Goal: Task Accomplishment & Management: Use online tool/utility

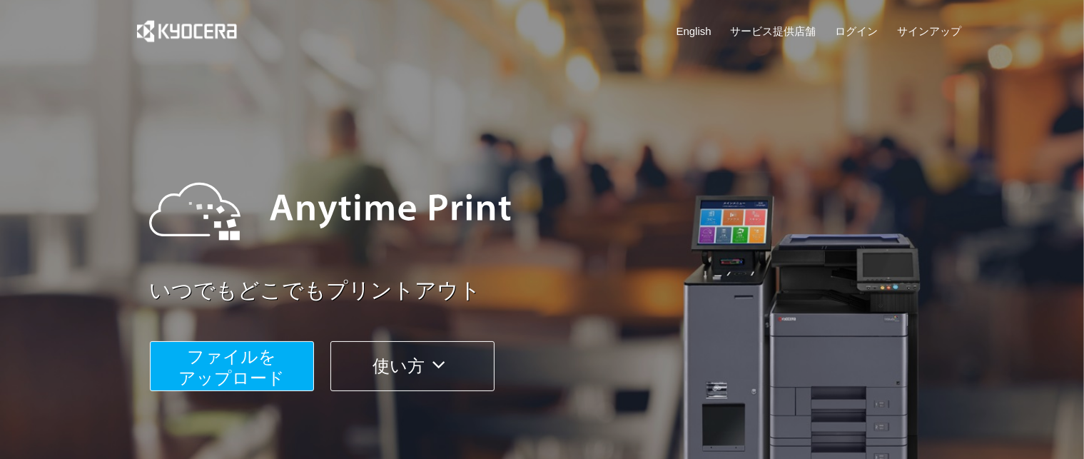
click at [284, 360] on button "ファイルを ​​アップロード" at bounding box center [232, 366] width 164 height 50
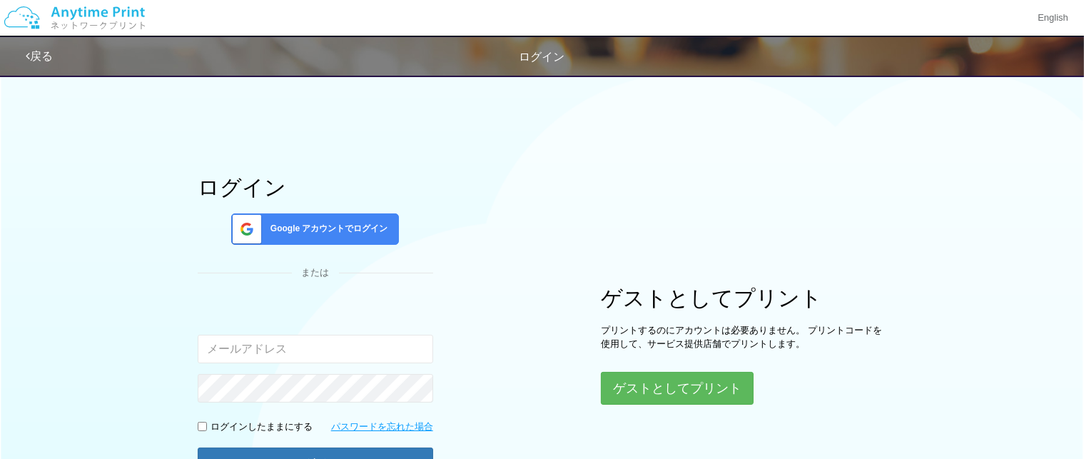
click at [360, 219] on div "Google アカウントでログイン" at bounding box center [315, 228] width 168 height 31
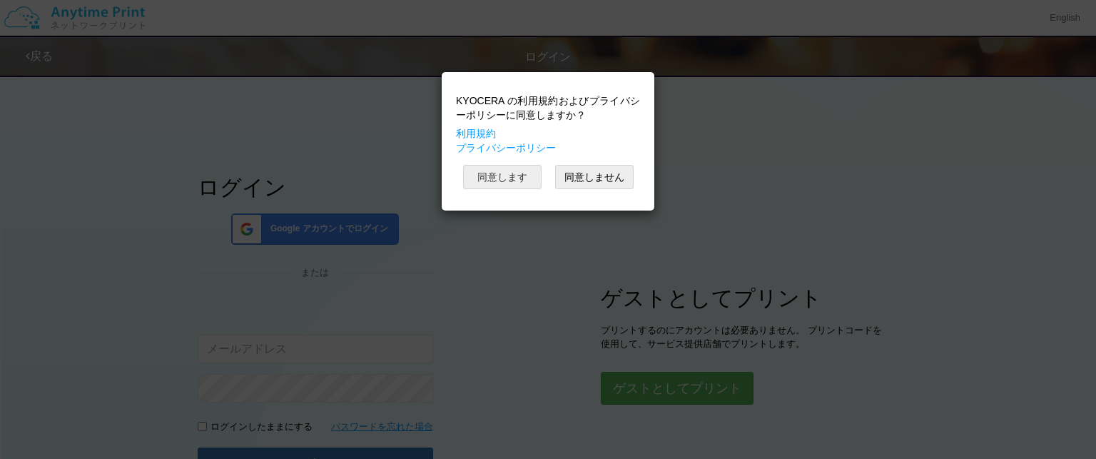
click at [525, 178] on button "同意します" at bounding box center [502, 177] width 79 height 24
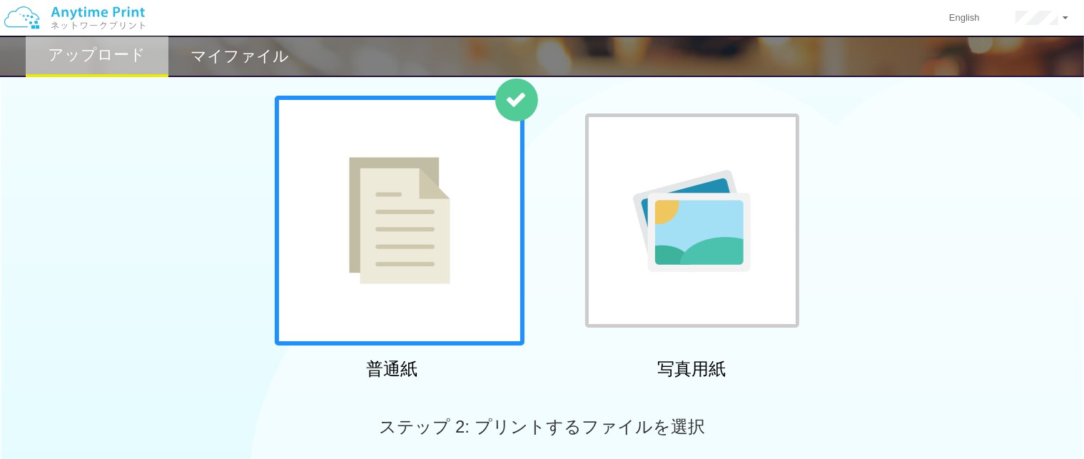
scroll to position [285, 0]
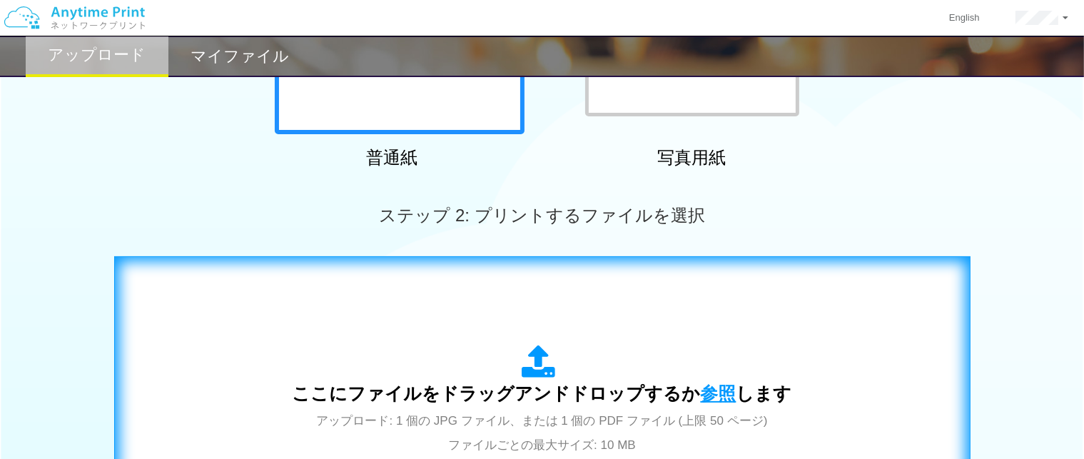
click at [701, 390] on span "参照" at bounding box center [719, 393] width 36 height 20
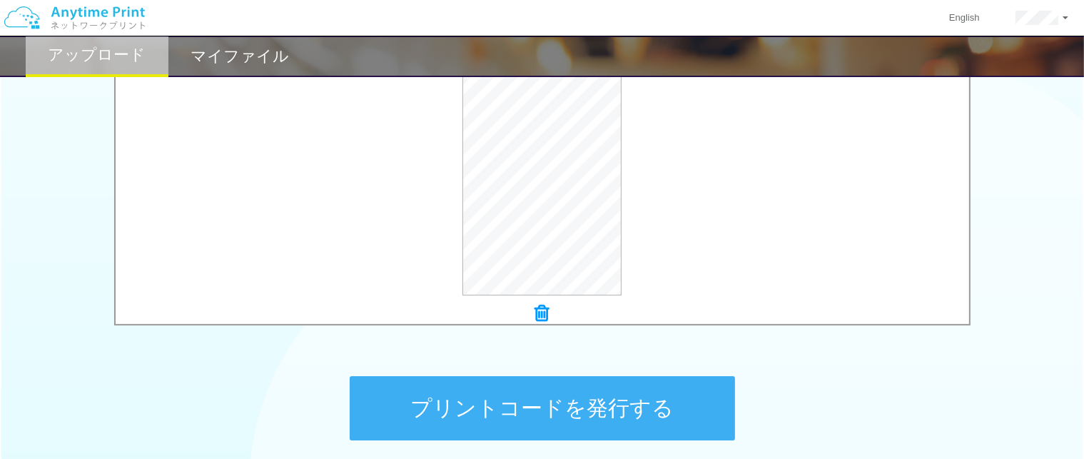
scroll to position [571, 0]
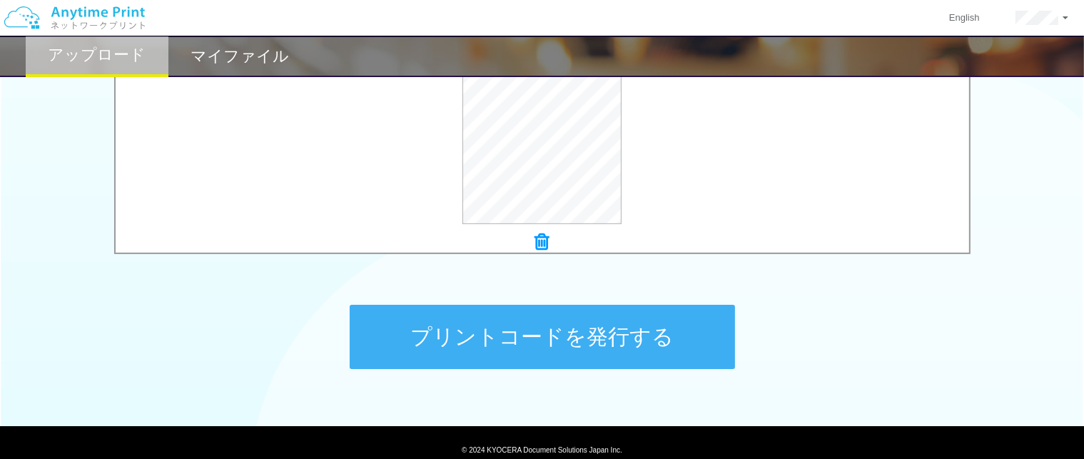
click at [600, 305] on button "プリントコードを発行する" at bounding box center [542, 337] width 385 height 64
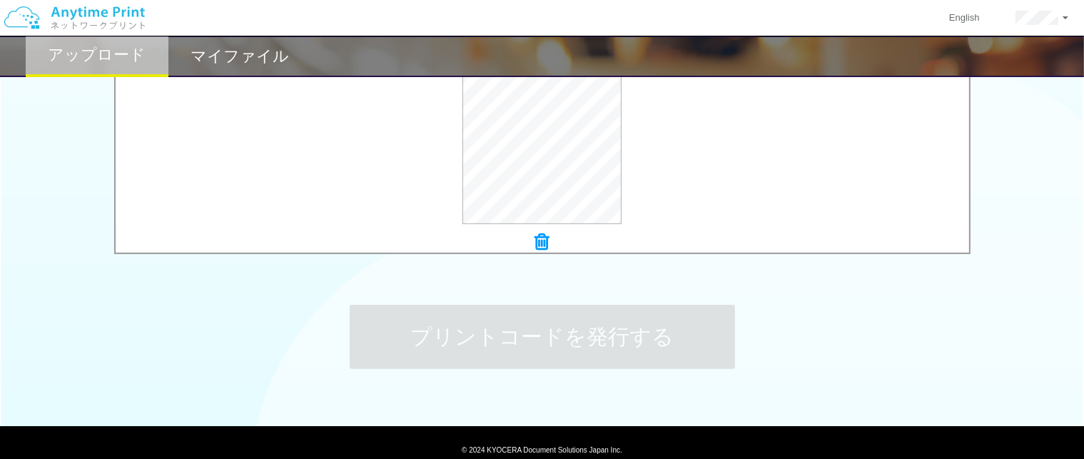
scroll to position [0, 0]
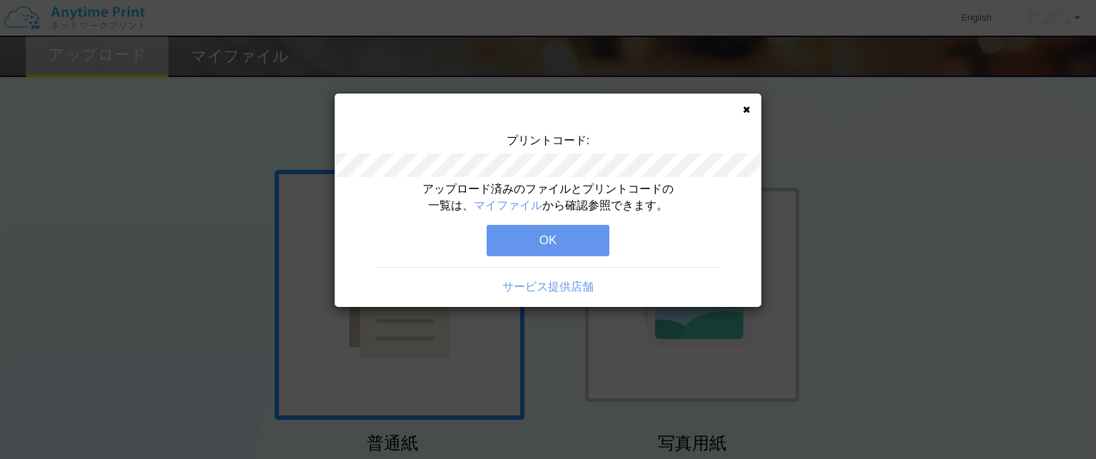
click at [572, 237] on button "OK" at bounding box center [548, 240] width 123 height 31
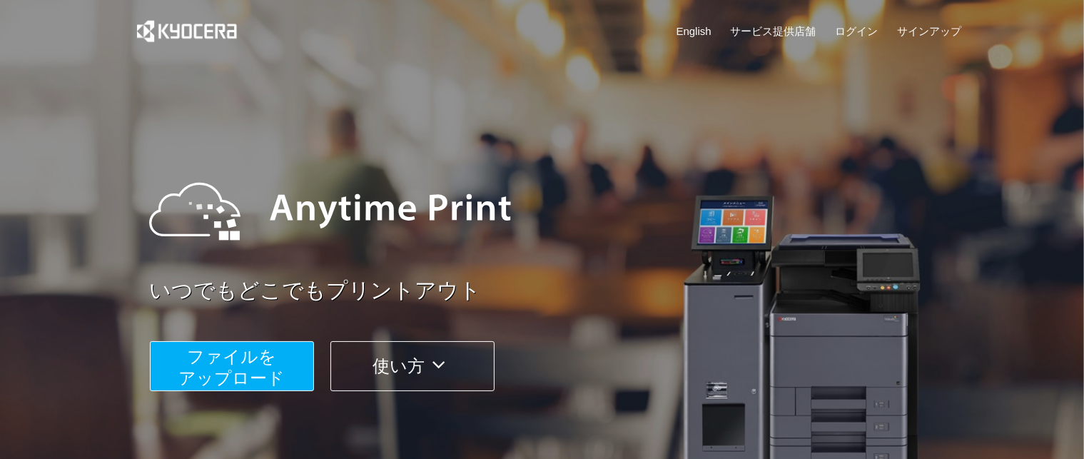
click at [251, 365] on span "ファイルを ​​アップロード" at bounding box center [231, 367] width 106 height 41
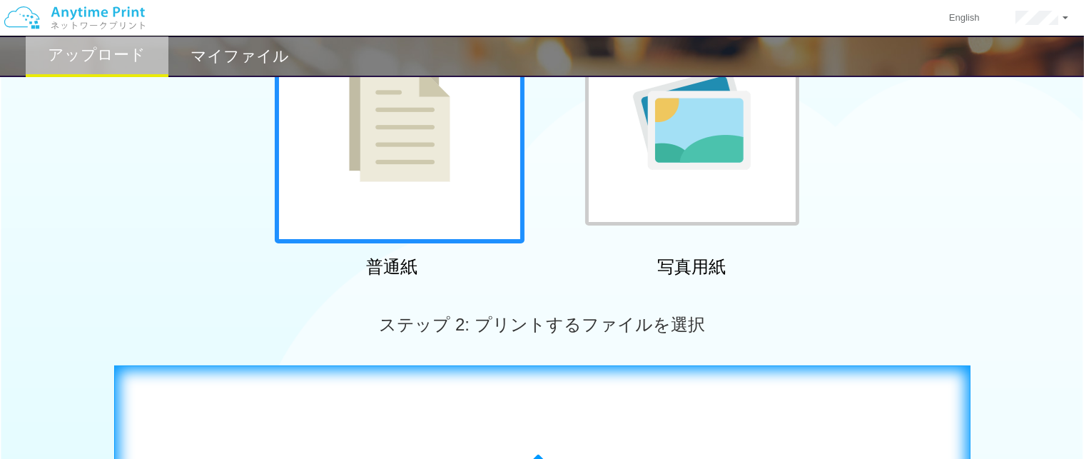
scroll to position [428, 0]
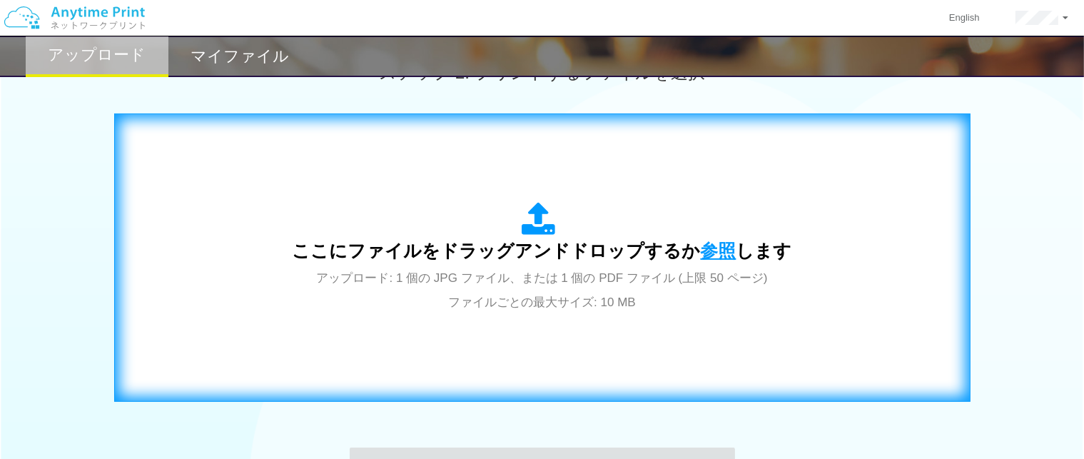
click at [710, 248] on span "参照" at bounding box center [719, 251] width 36 height 20
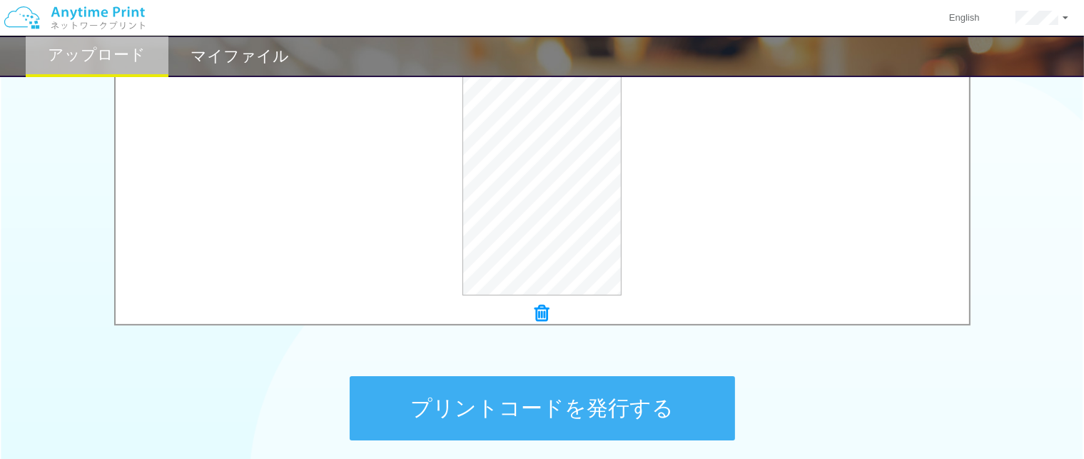
scroll to position [626, 0]
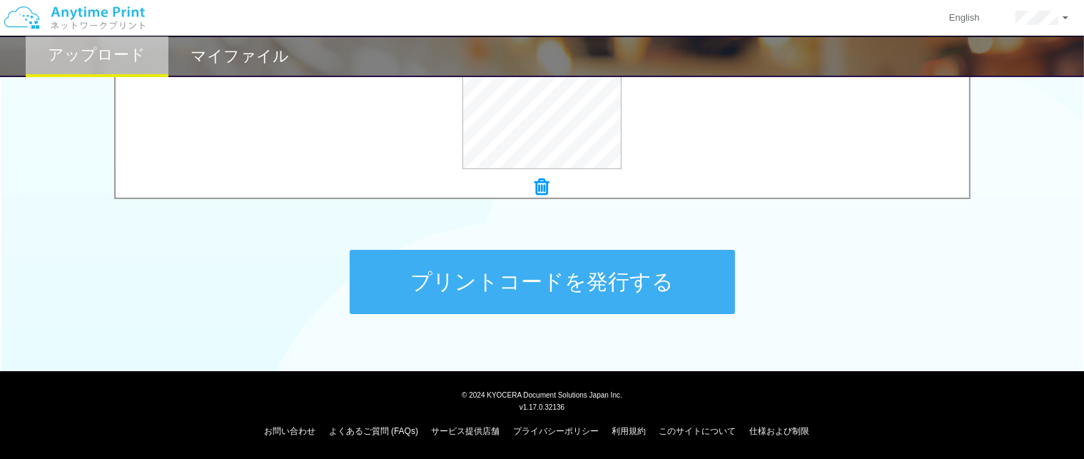
click at [393, 296] on button "プリントコードを発行する" at bounding box center [542, 282] width 385 height 64
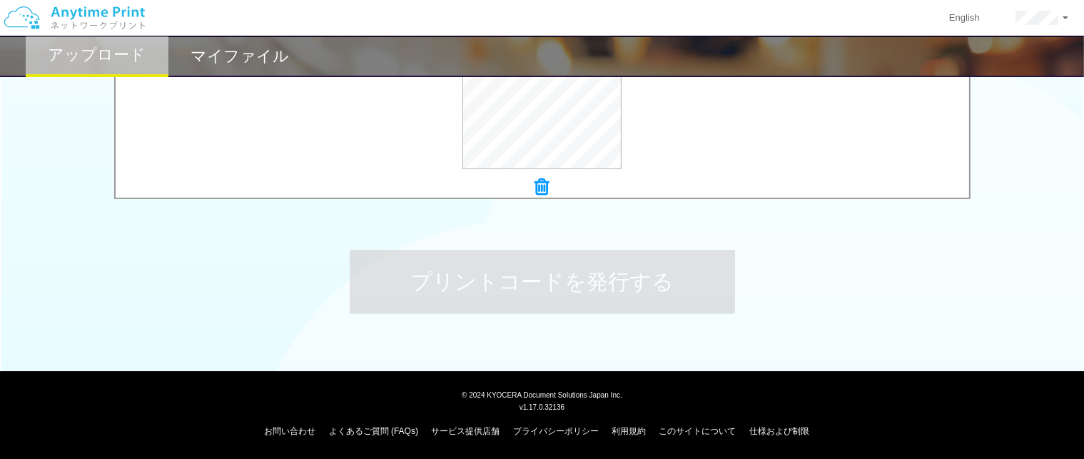
scroll to position [0, 0]
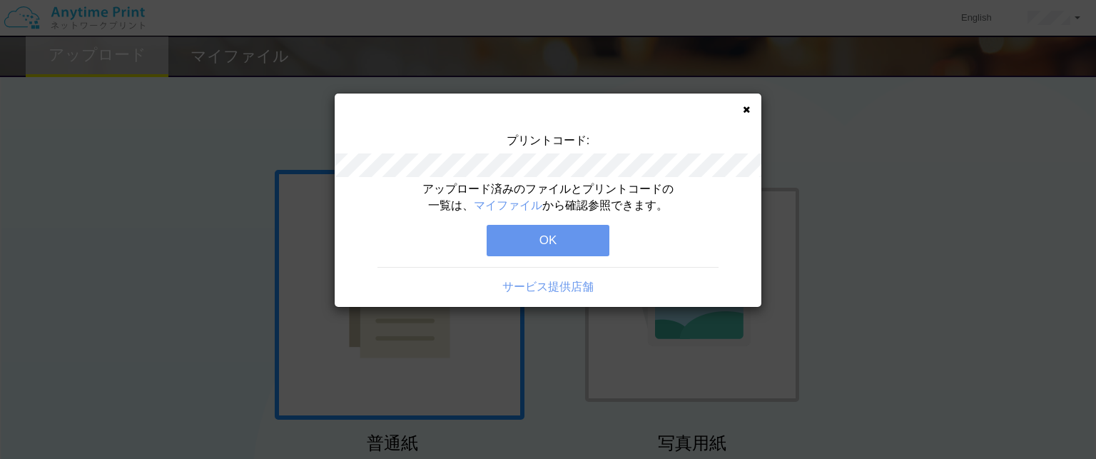
click at [540, 231] on button "OK" at bounding box center [548, 240] width 123 height 31
